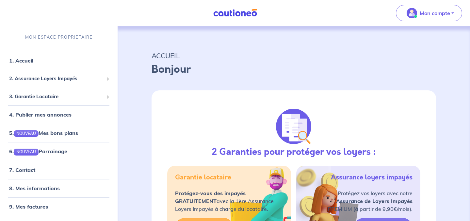
select select "FR"
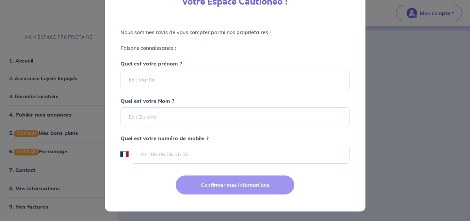
scroll to position [55, 0]
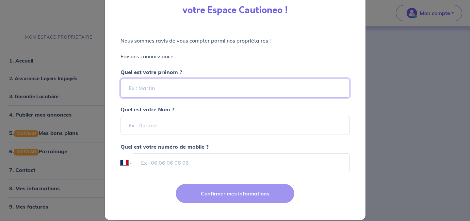
click at [259, 83] on input "Quel est votre prénom ?" at bounding box center [235, 87] width 229 height 19
click at [227, 93] on input "Quel est votre prénom ?" at bounding box center [235, 87] width 229 height 19
type input "[PERSON_NAME]"
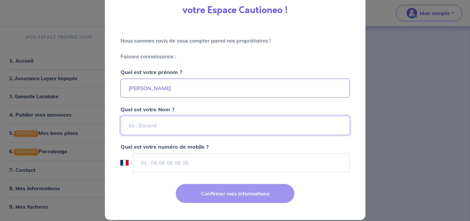
click at [183, 123] on input "Quel est votre Nom ?" at bounding box center [235, 125] width 229 height 19
type input "BAYLE"
click at [175, 162] on input "tel" at bounding box center [241, 162] width 216 height 19
type input "06 32 40 41 91"
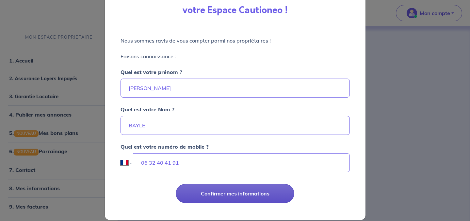
click at [217, 191] on button "Confirmer mes informations" at bounding box center [235, 193] width 119 height 19
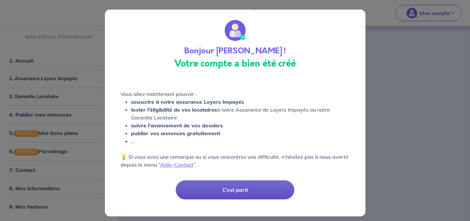
click at [245, 194] on button "C’est parti" at bounding box center [235, 189] width 119 height 19
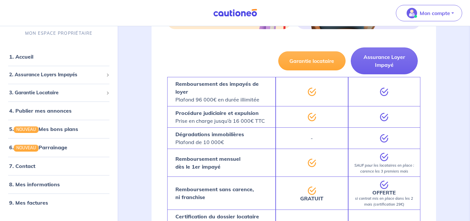
scroll to position [160, 0]
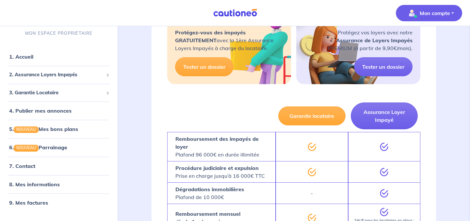
click at [442, 13] on p "Mon compte" at bounding box center [435, 13] width 30 height 8
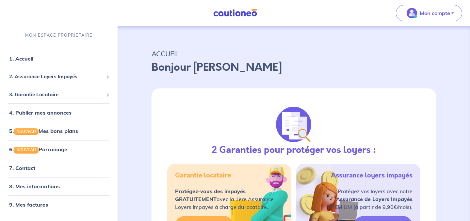
scroll to position [0, 0]
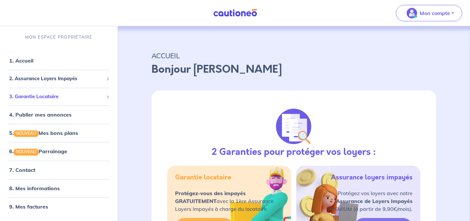
click at [105, 95] on div "3. Garantie Locataire" at bounding box center [59, 96] width 112 height 13
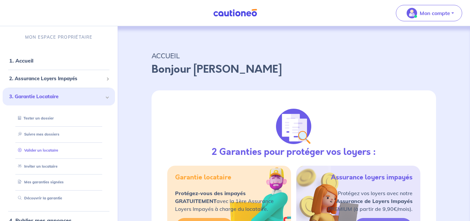
click at [45, 151] on link "Valider un locataire" at bounding box center [36, 150] width 43 height 5
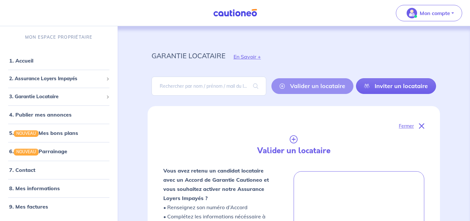
scroll to position [207, 0]
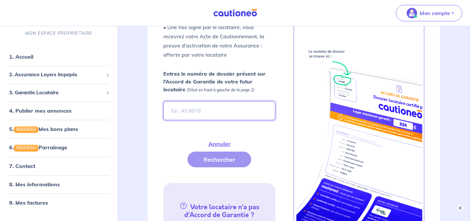
paste input "l4UTyd"
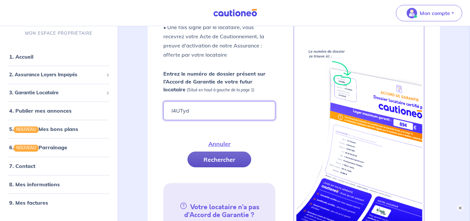
type input "l4UTyd"
click at [211, 163] on button "Rechercher" at bounding box center [220, 159] width 64 height 16
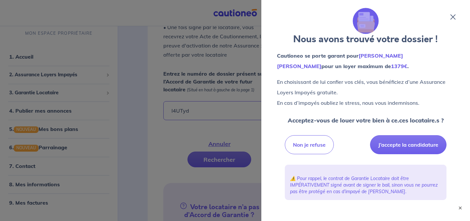
click at [455, 15] on icon at bounding box center [453, 16] width 5 height 5
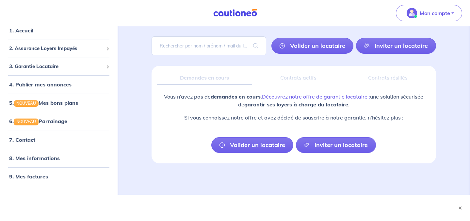
scroll to position [0, 0]
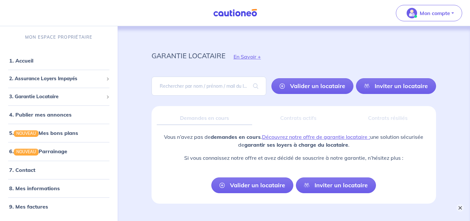
click at [459, 207] on button "×" at bounding box center [461, 208] width 8 height 8
click at [108, 95] on span at bounding box center [107, 97] width 2 height 8
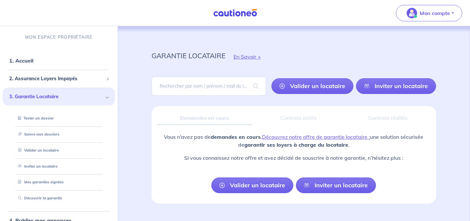
click at [143, 97] on div "Valider un locataire Inviter un locataire" at bounding box center [294, 85] width 316 height 29
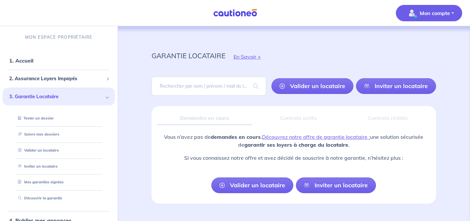
click at [432, 12] on p "Mon compte" at bounding box center [435, 13] width 30 height 8
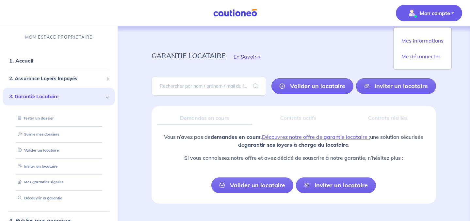
click at [366, 42] on div "garantie locataire En Savoir +" at bounding box center [294, 56] width 316 height 29
